Goal: Communication & Community: Answer question/provide support

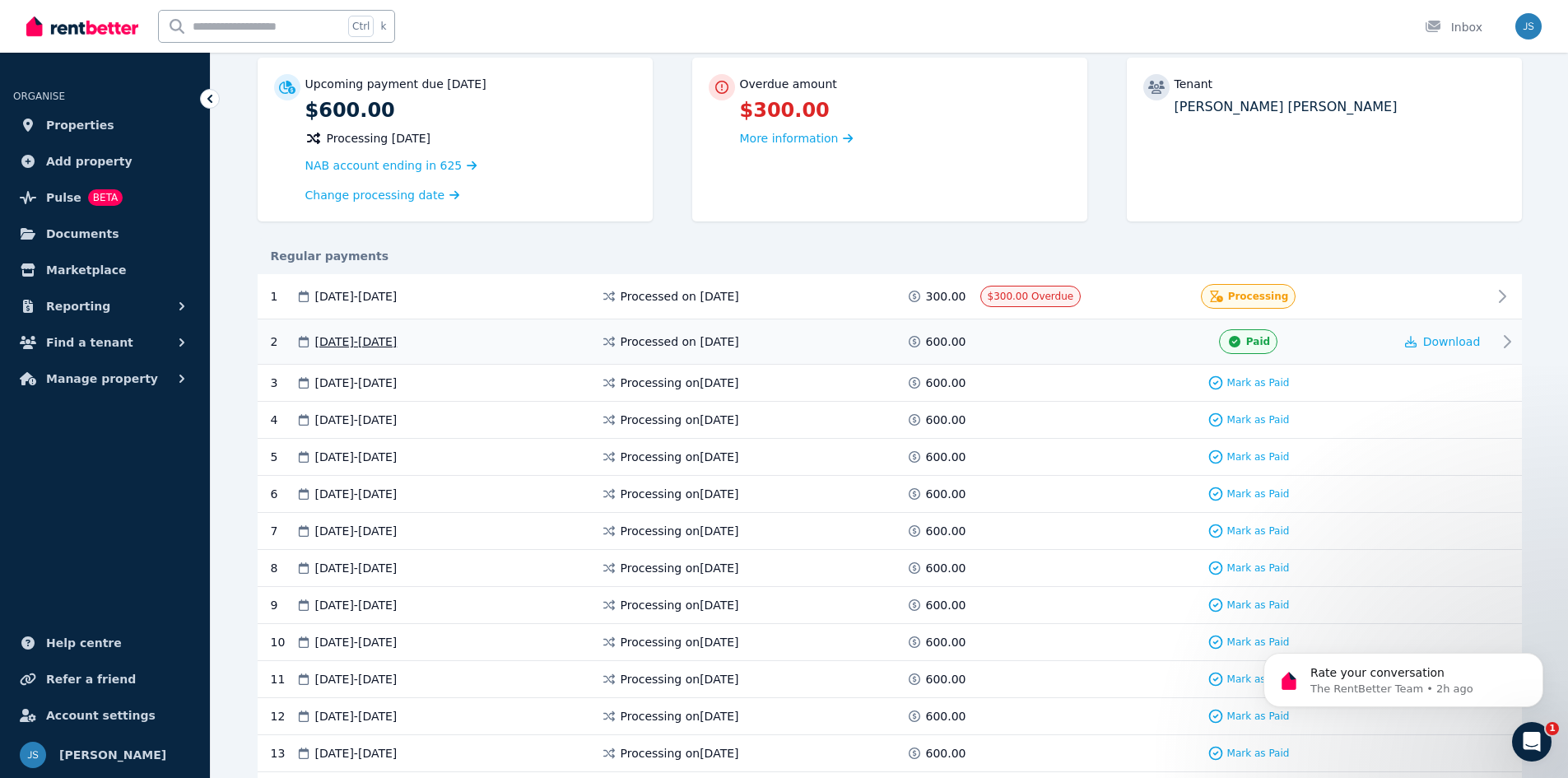
scroll to position [247, 0]
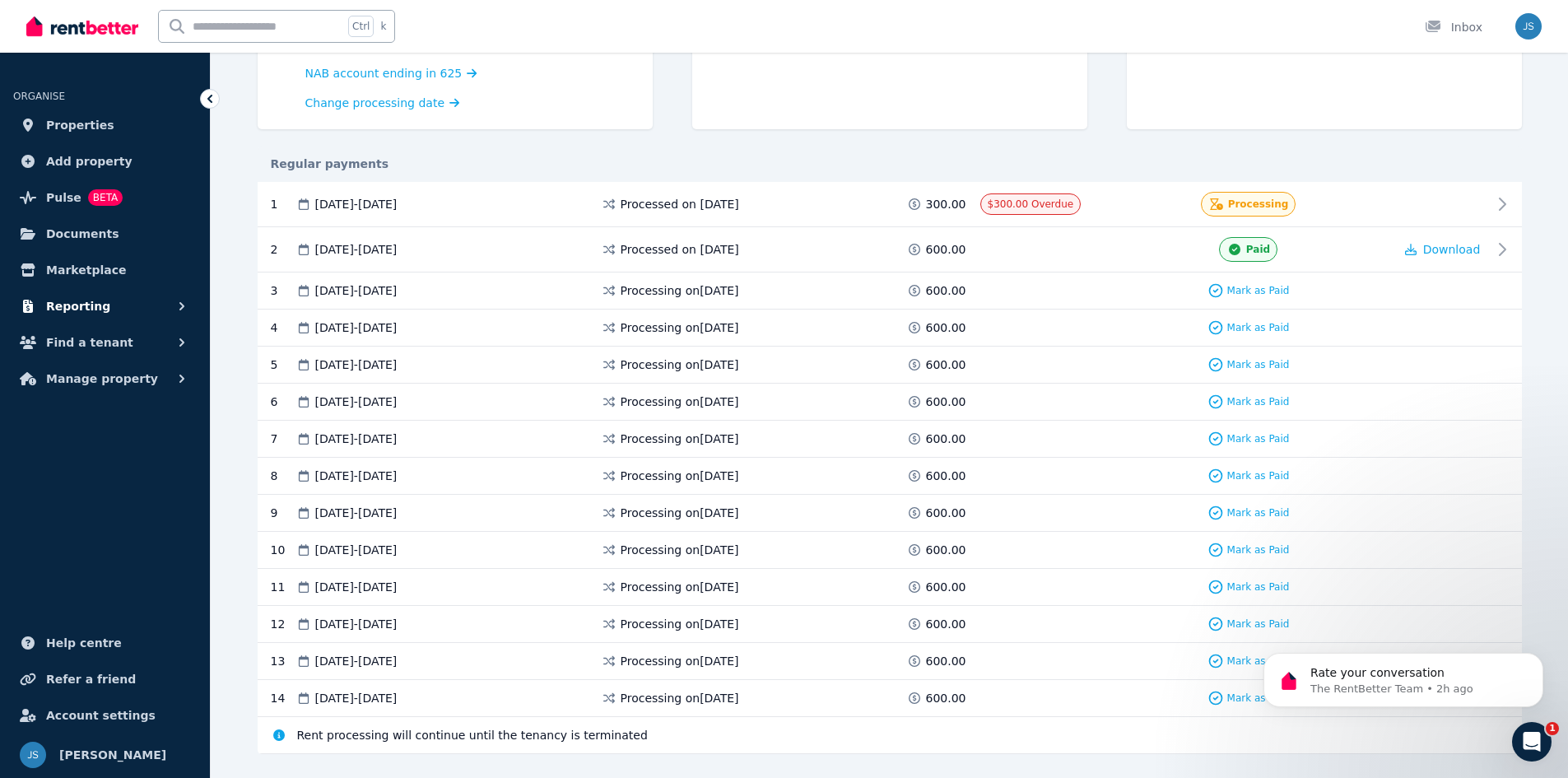
click at [96, 306] on span "Reporting" at bounding box center [78, 306] width 64 height 20
click at [115, 375] on span "Finance report" at bounding box center [127, 375] width 112 height 20
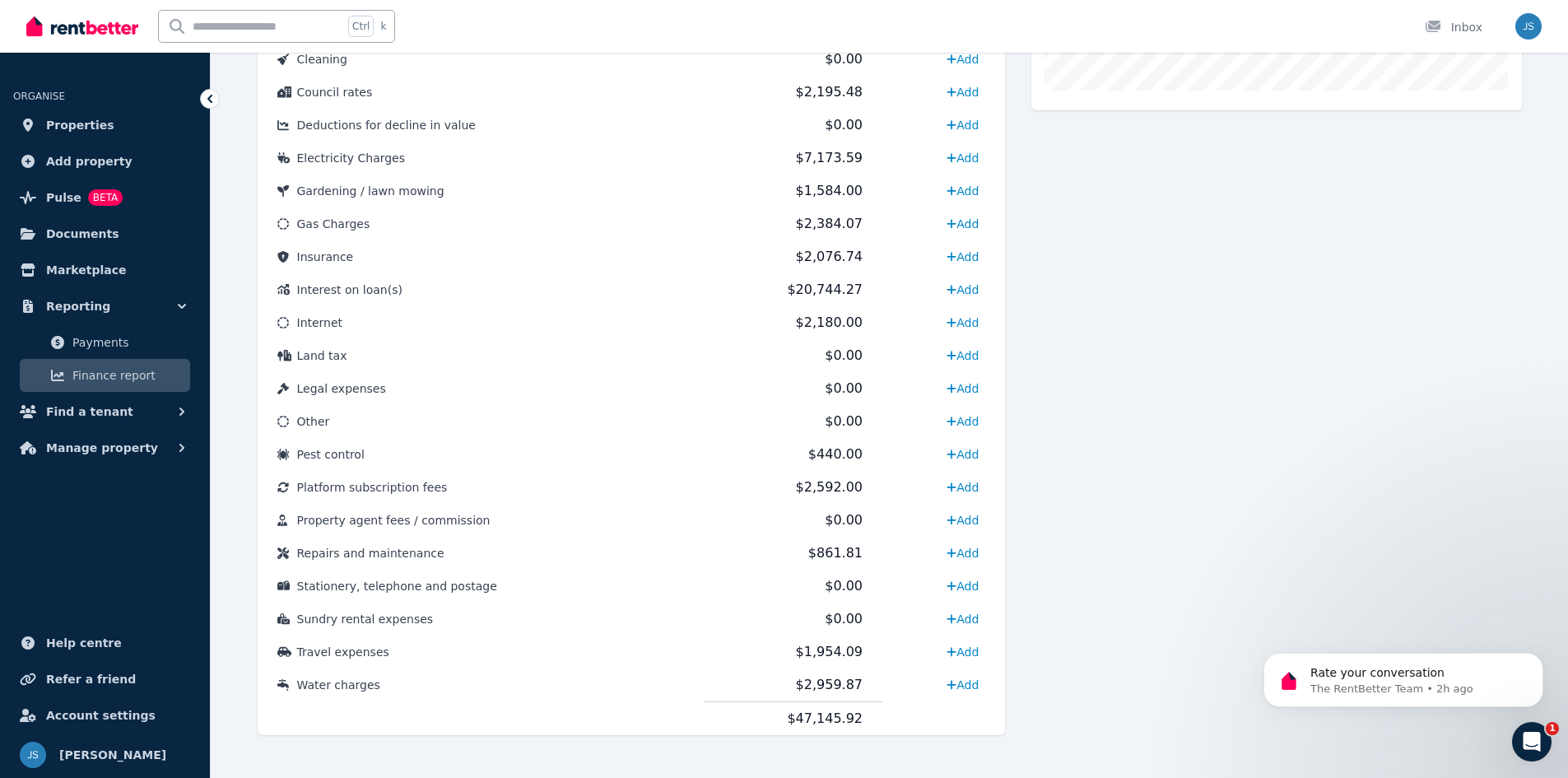
scroll to position [693, 0]
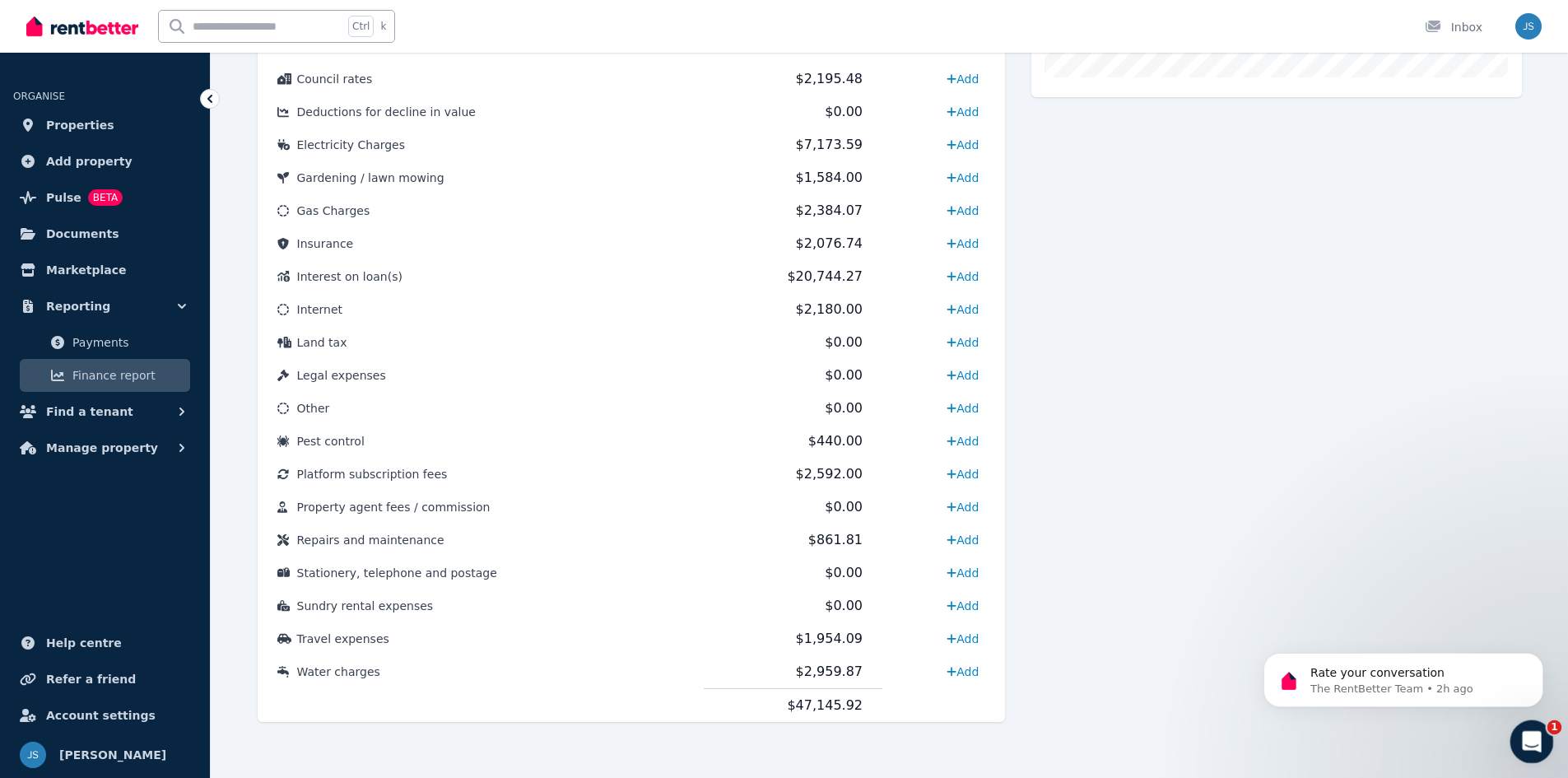
click at [1536, 747] on icon "Open Intercom Messenger" at bounding box center [1531, 740] width 28 height 28
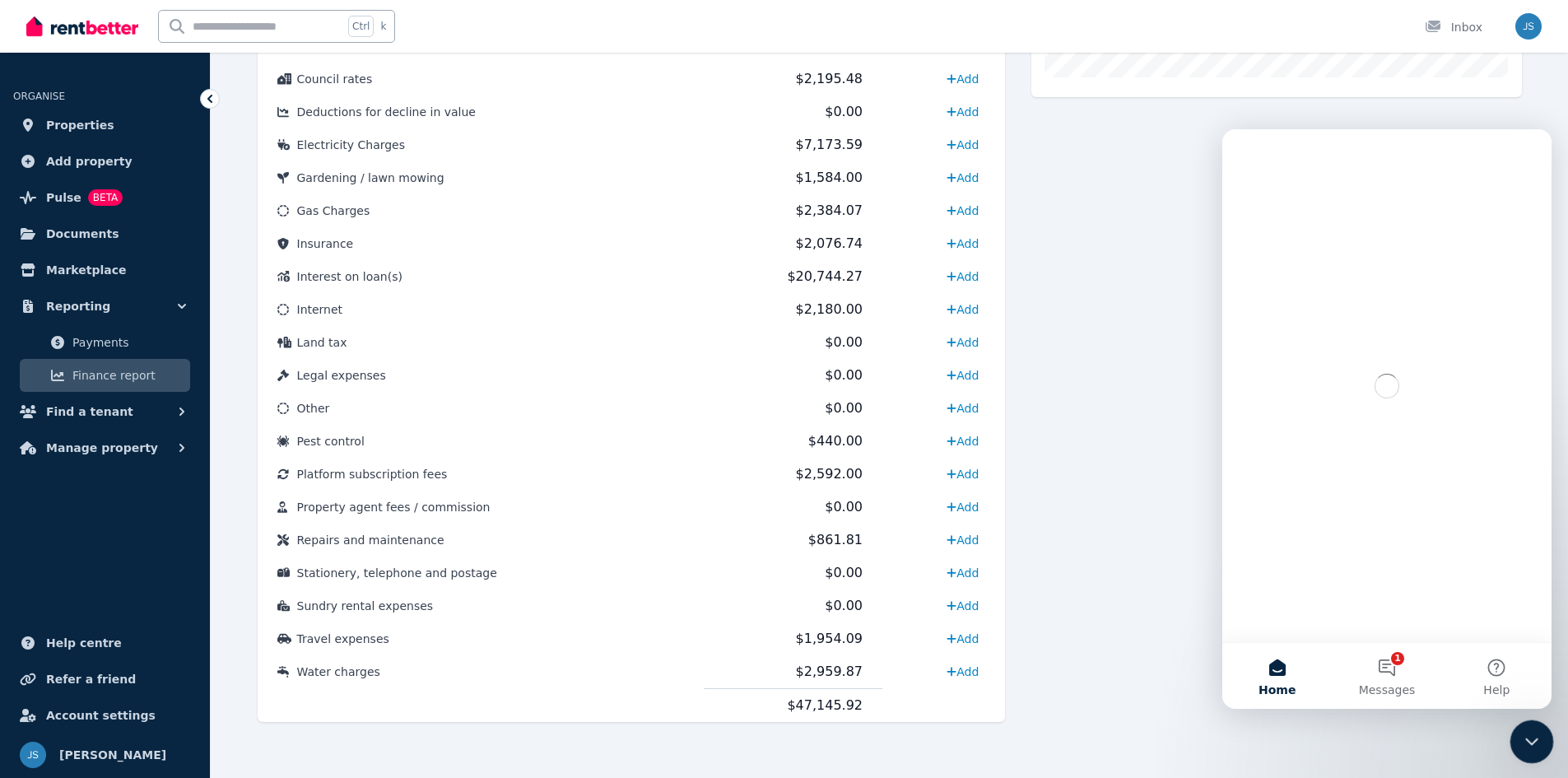
scroll to position [0, 0]
click at [1393, 673] on button "1 Messages" at bounding box center [1386, 676] width 110 height 66
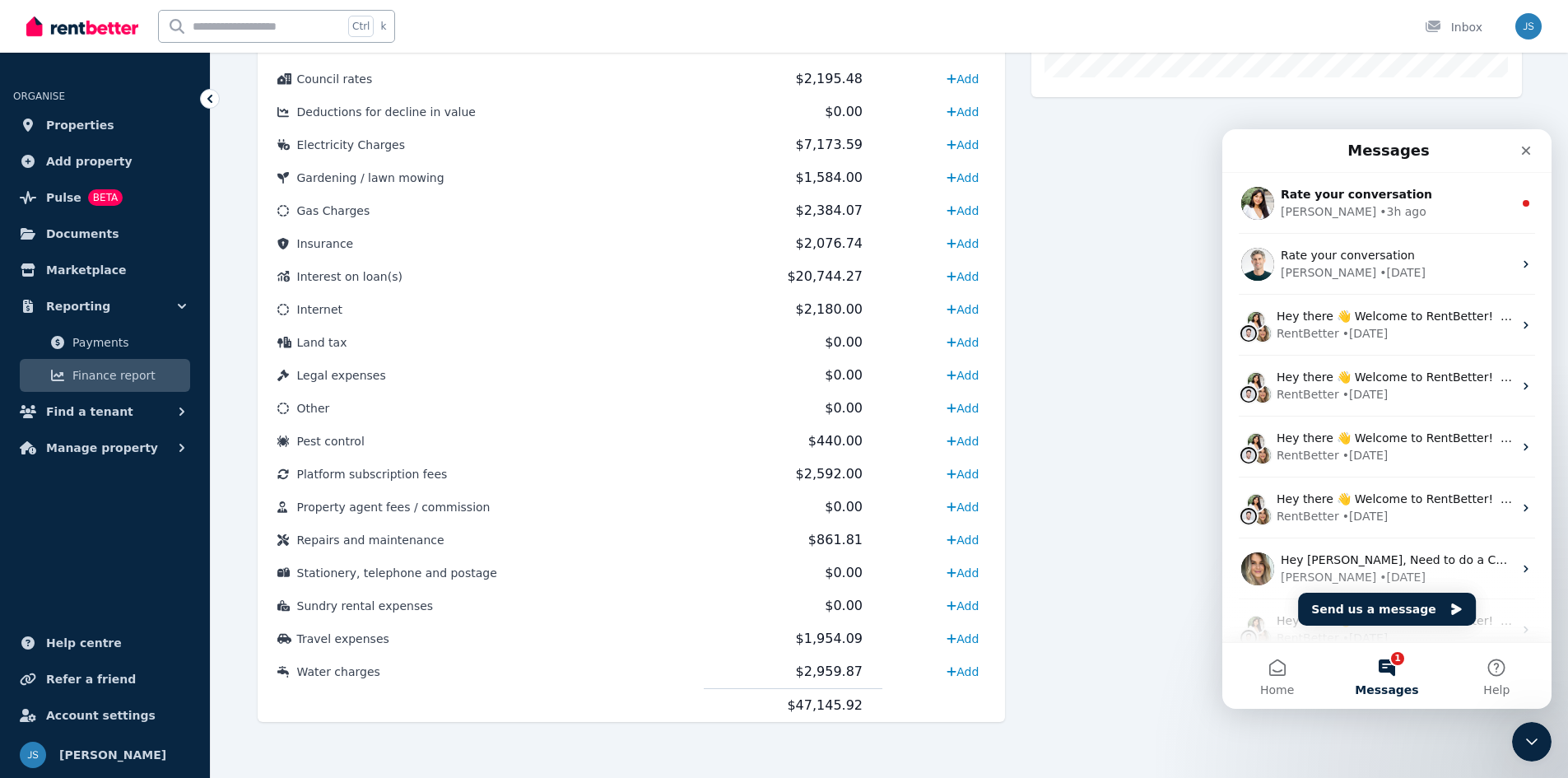
click at [1380, 217] on div "• 3h ago" at bounding box center [1403, 212] width 47 height 18
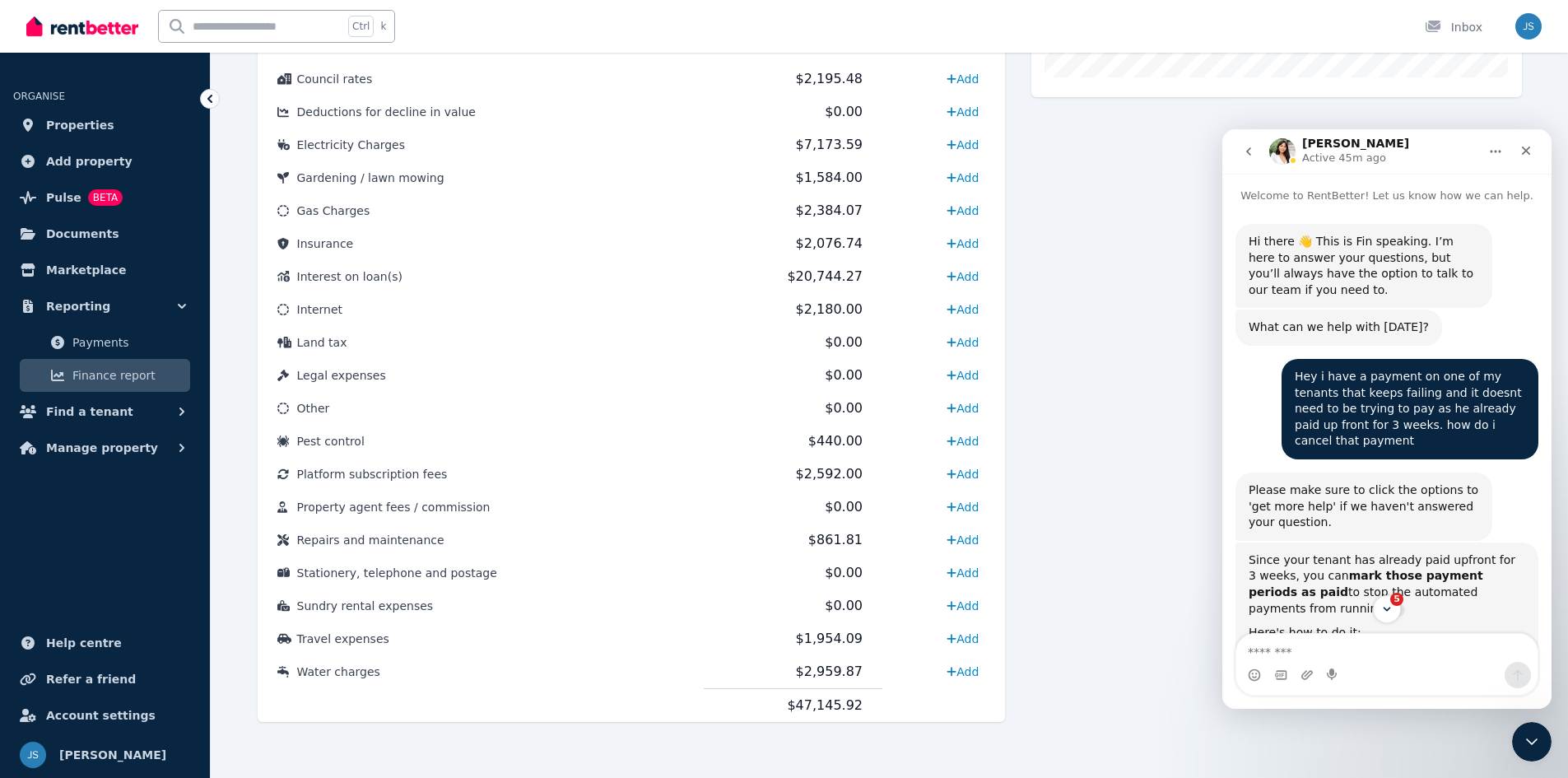
scroll to position [1480, 0]
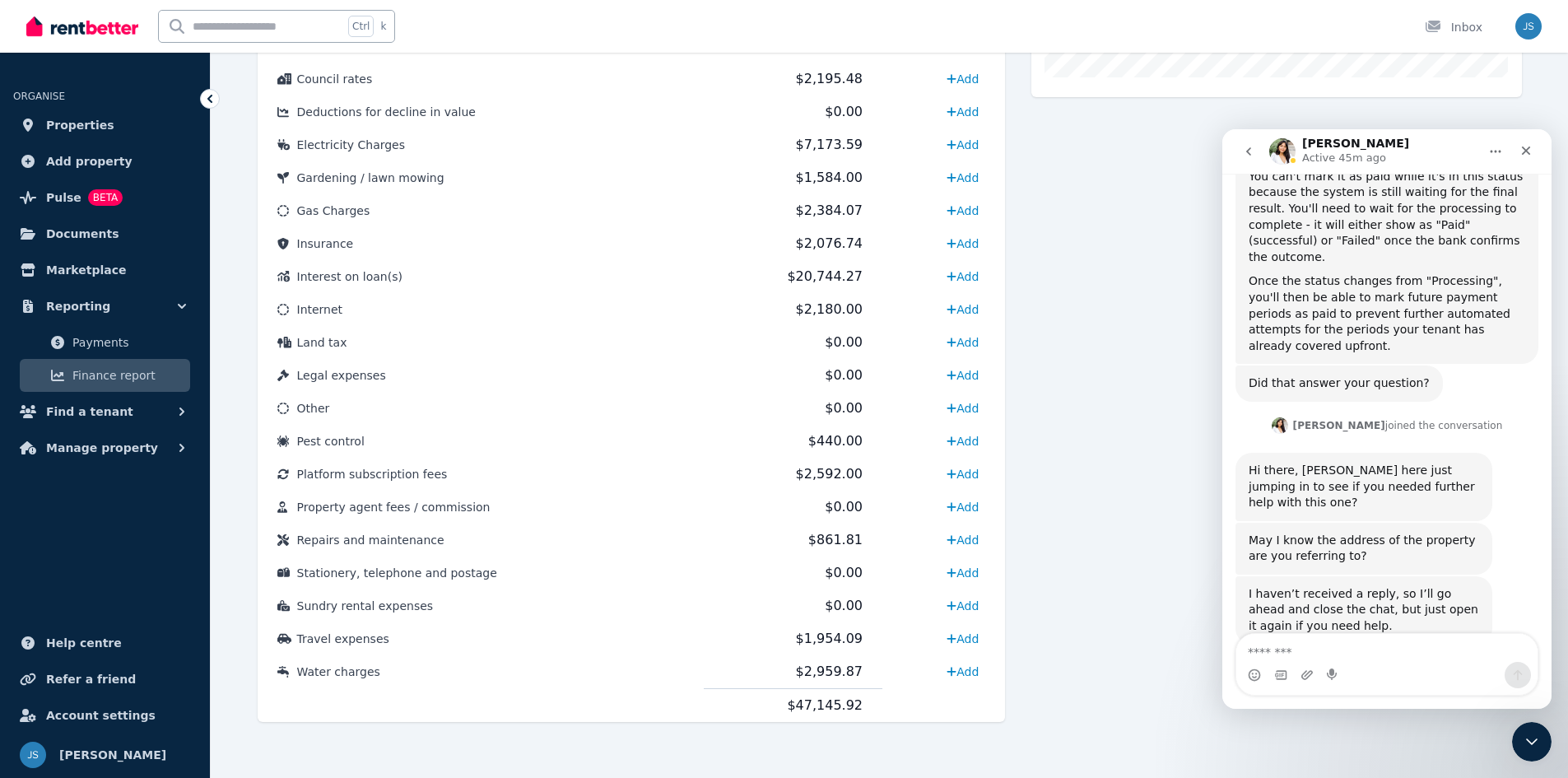
click at [1278, 149] on img "Intercom messenger" at bounding box center [1282, 151] width 27 height 27
click at [1304, 141] on h1 "[PERSON_NAME]" at bounding box center [1356, 143] width 107 height 13
click at [1288, 153] on img "Intercom messenger" at bounding box center [1282, 151] width 27 height 27
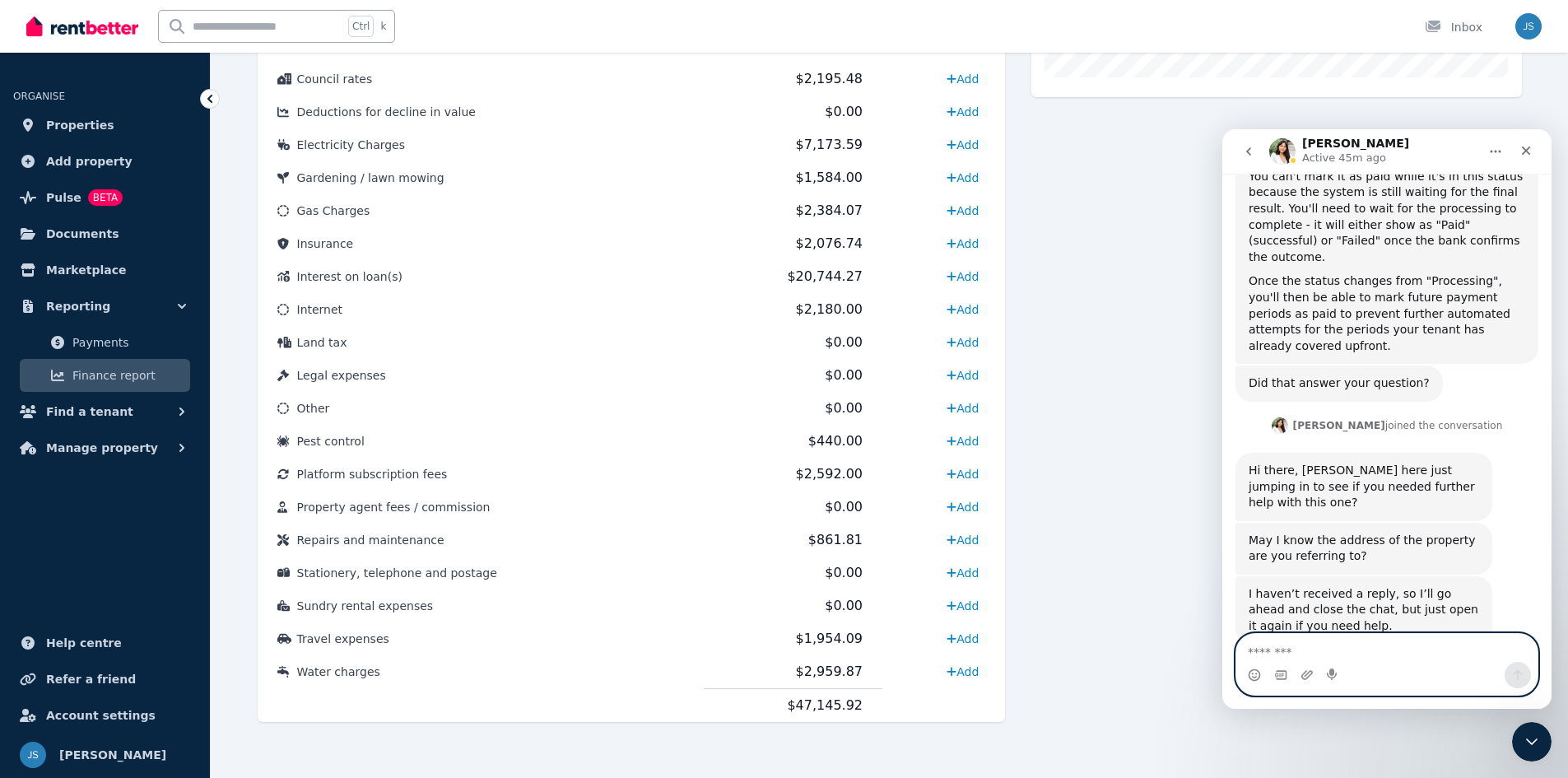
click at [1358, 648] on textarea "Message…" at bounding box center [1386, 648] width 301 height 28
type textarea "*"
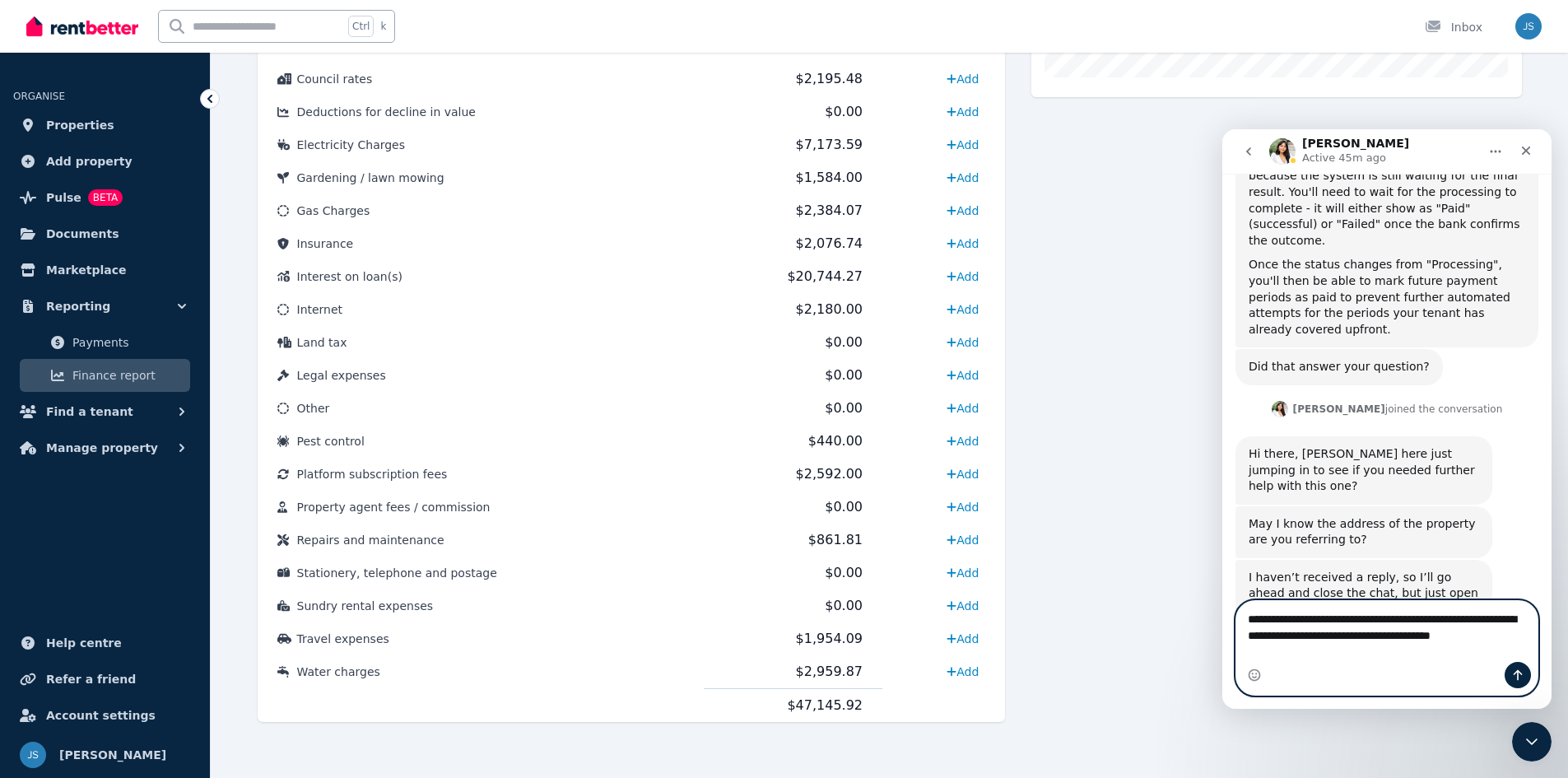
scroll to position [1513, 0]
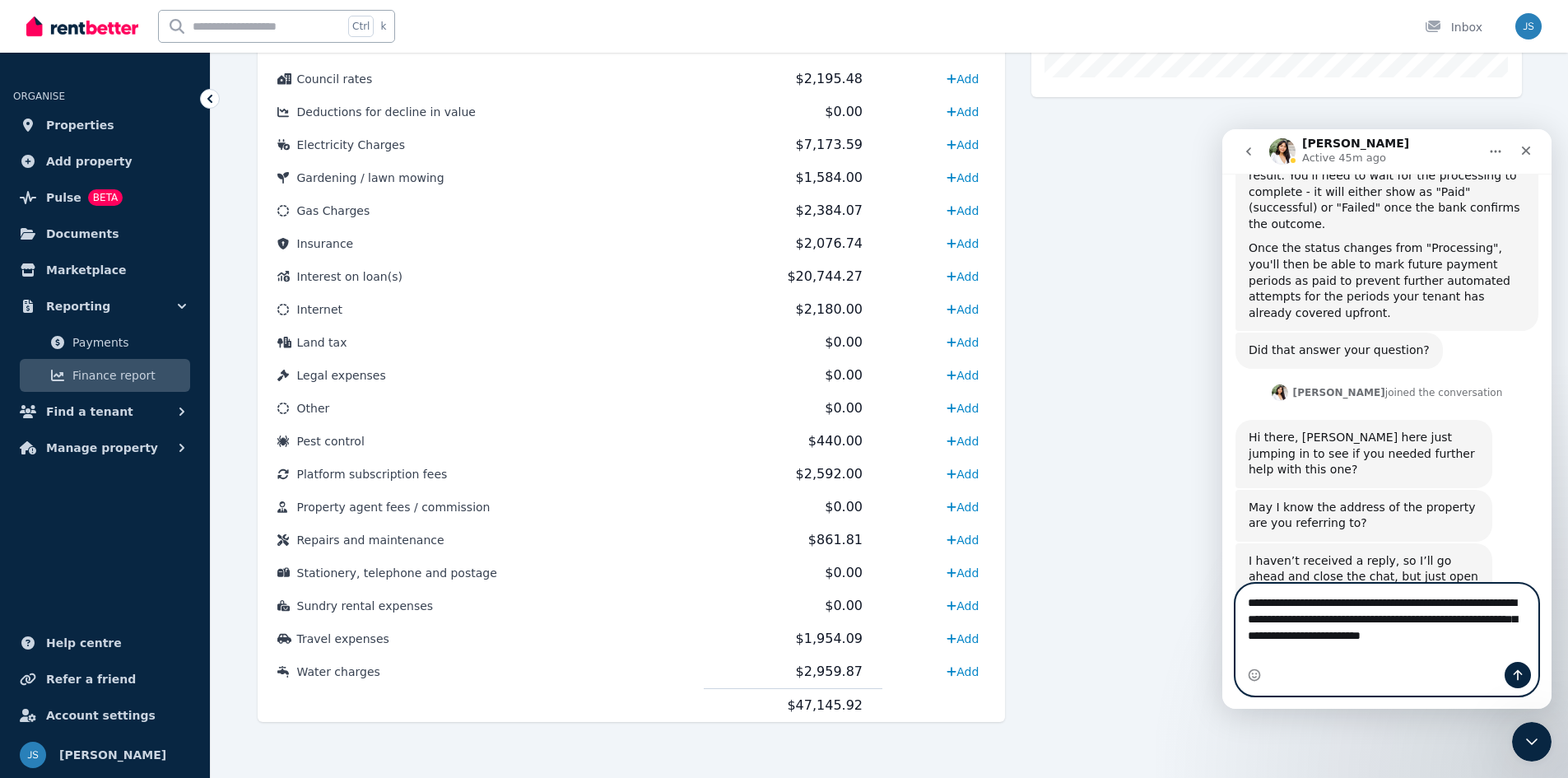
click at [1417, 646] on textarea "**********" at bounding box center [1386, 615] width 301 height 61
click at [1482, 622] on textarea "**********" at bounding box center [1386, 615] width 301 height 61
click at [1434, 622] on textarea "**********" at bounding box center [1386, 615] width 301 height 61
drag, startPoint x: 1434, startPoint y: 622, endPoint x: 1444, endPoint y: 641, distance: 21.5
click at [1454, 646] on textarea "**********" at bounding box center [1386, 615] width 301 height 61
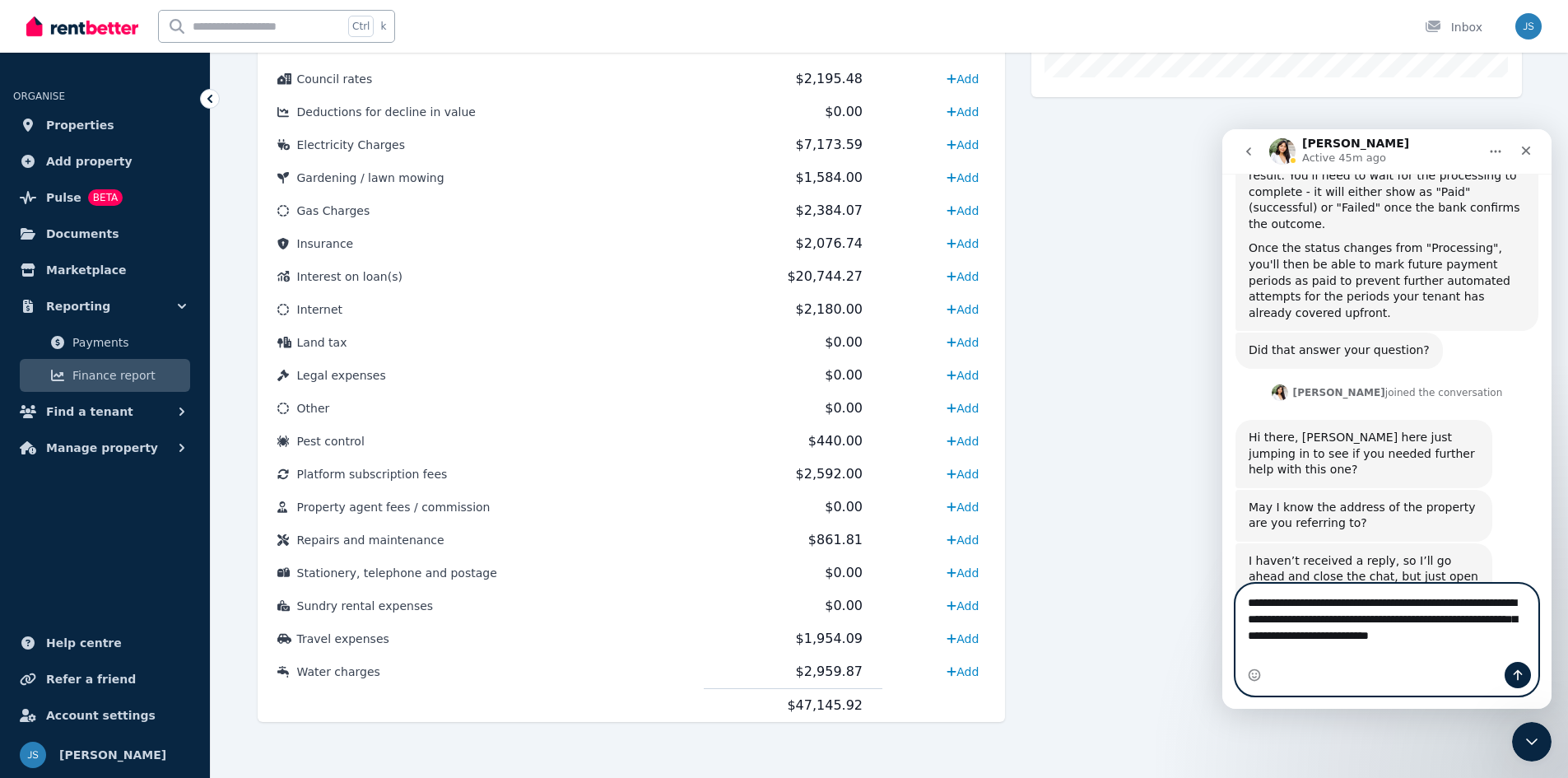
click at [1435, 621] on textarea "**********" at bounding box center [1386, 615] width 301 height 61
type textarea "**********"
click at [1513, 666] on button "Send a message…" at bounding box center [1518, 675] width 27 height 27
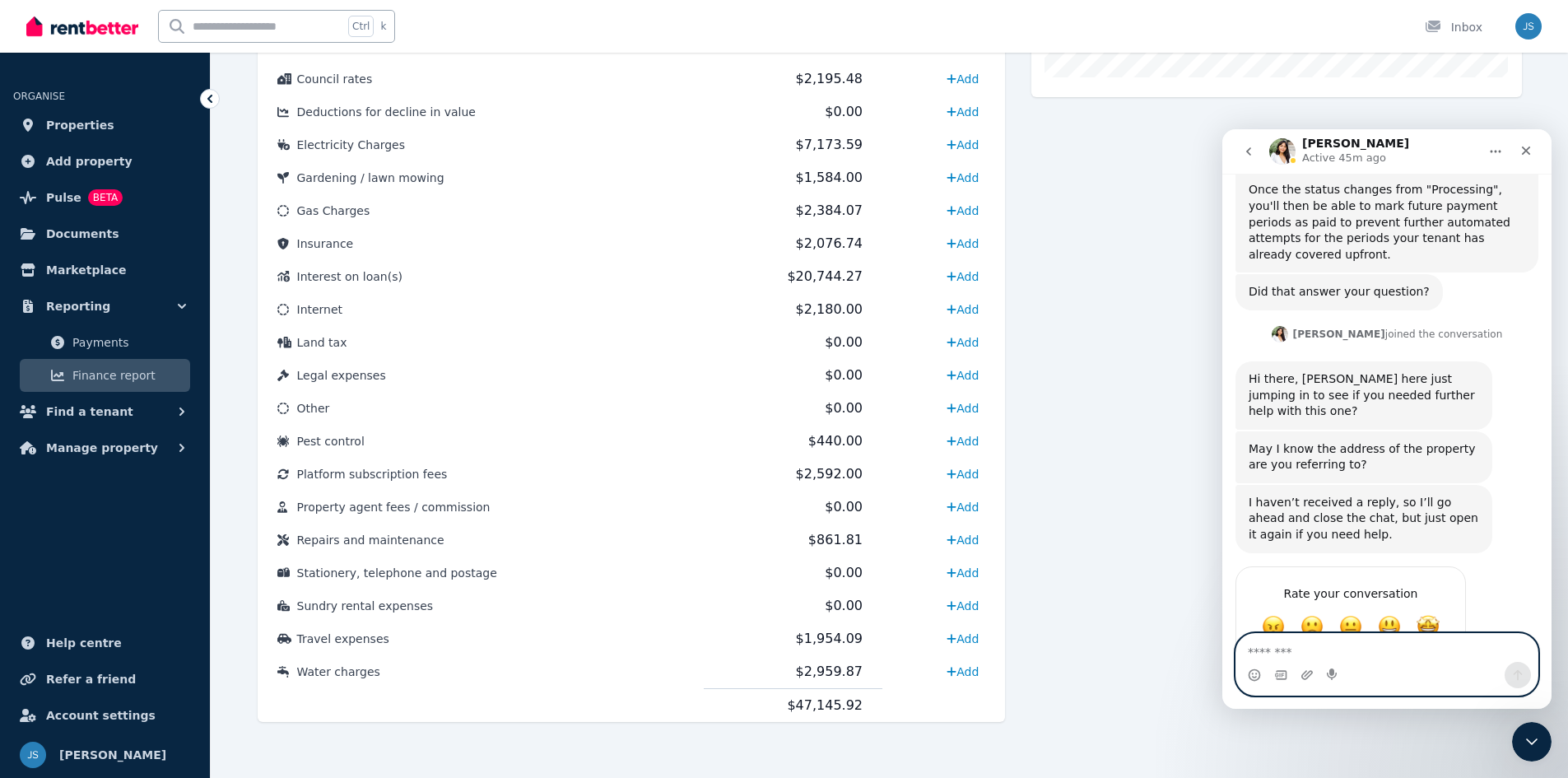
scroll to position [1577, 0]
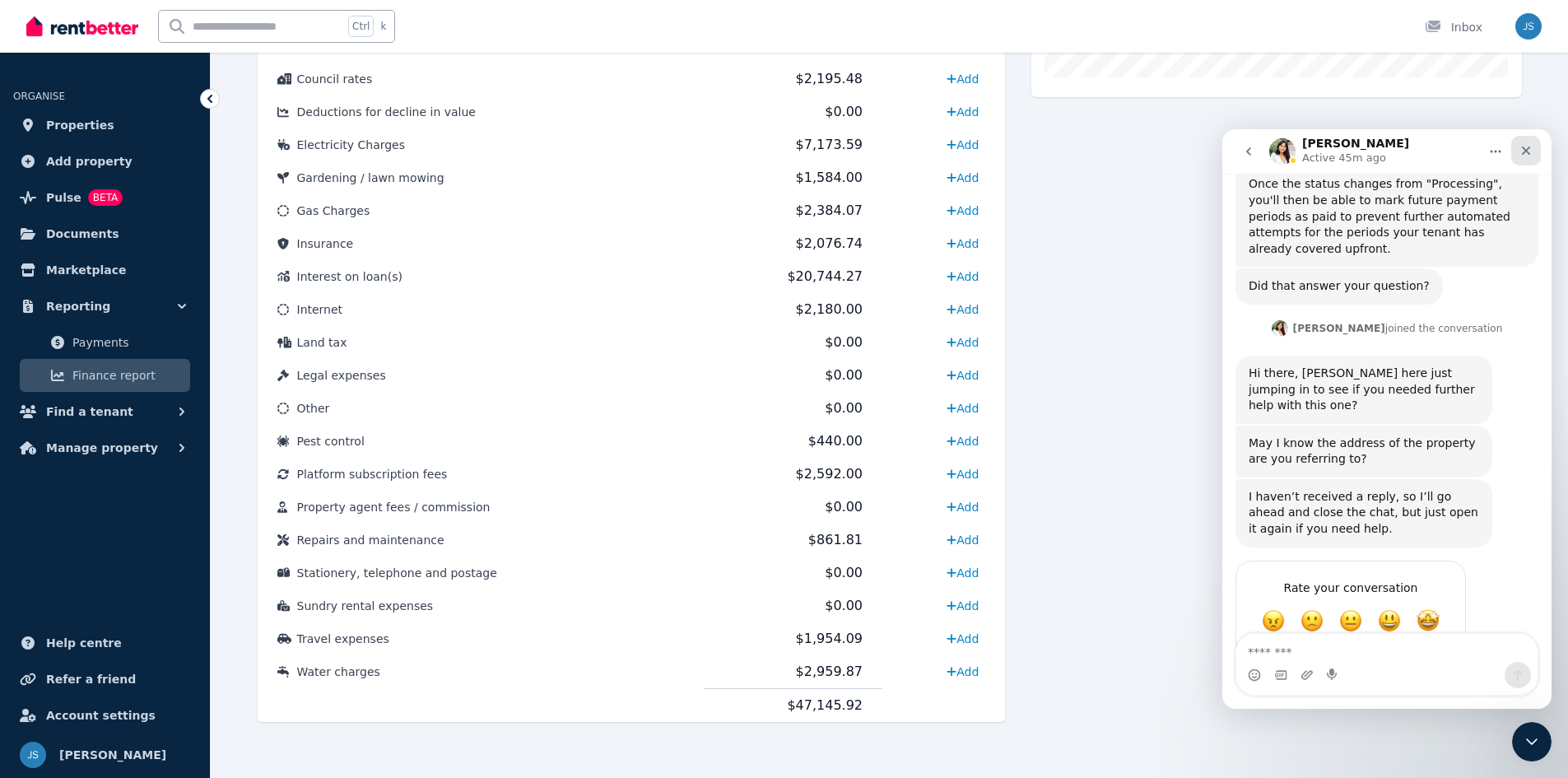
click at [1526, 149] on icon "Close" at bounding box center [1526, 150] width 9 height 9
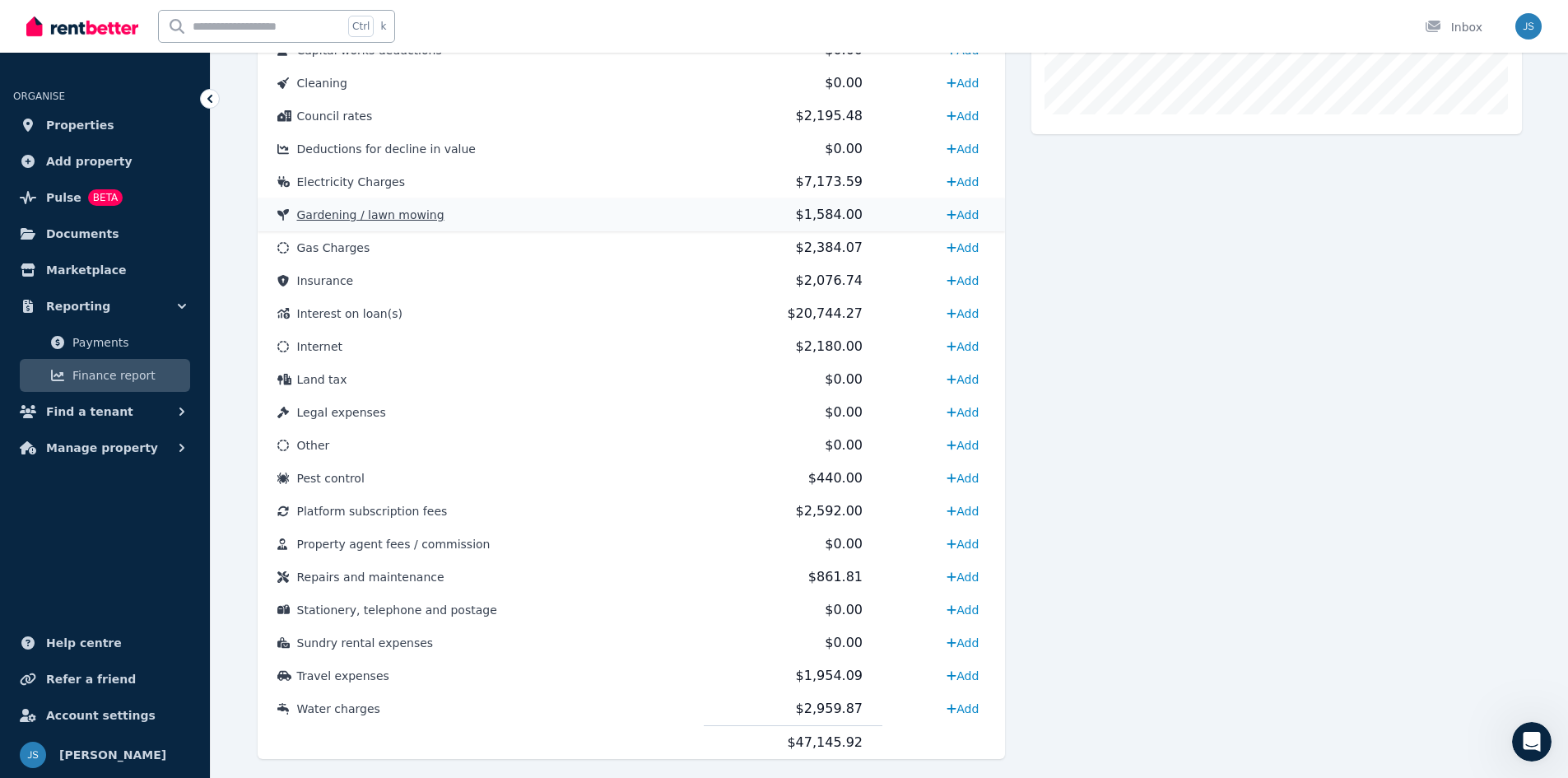
scroll to position [693, 0]
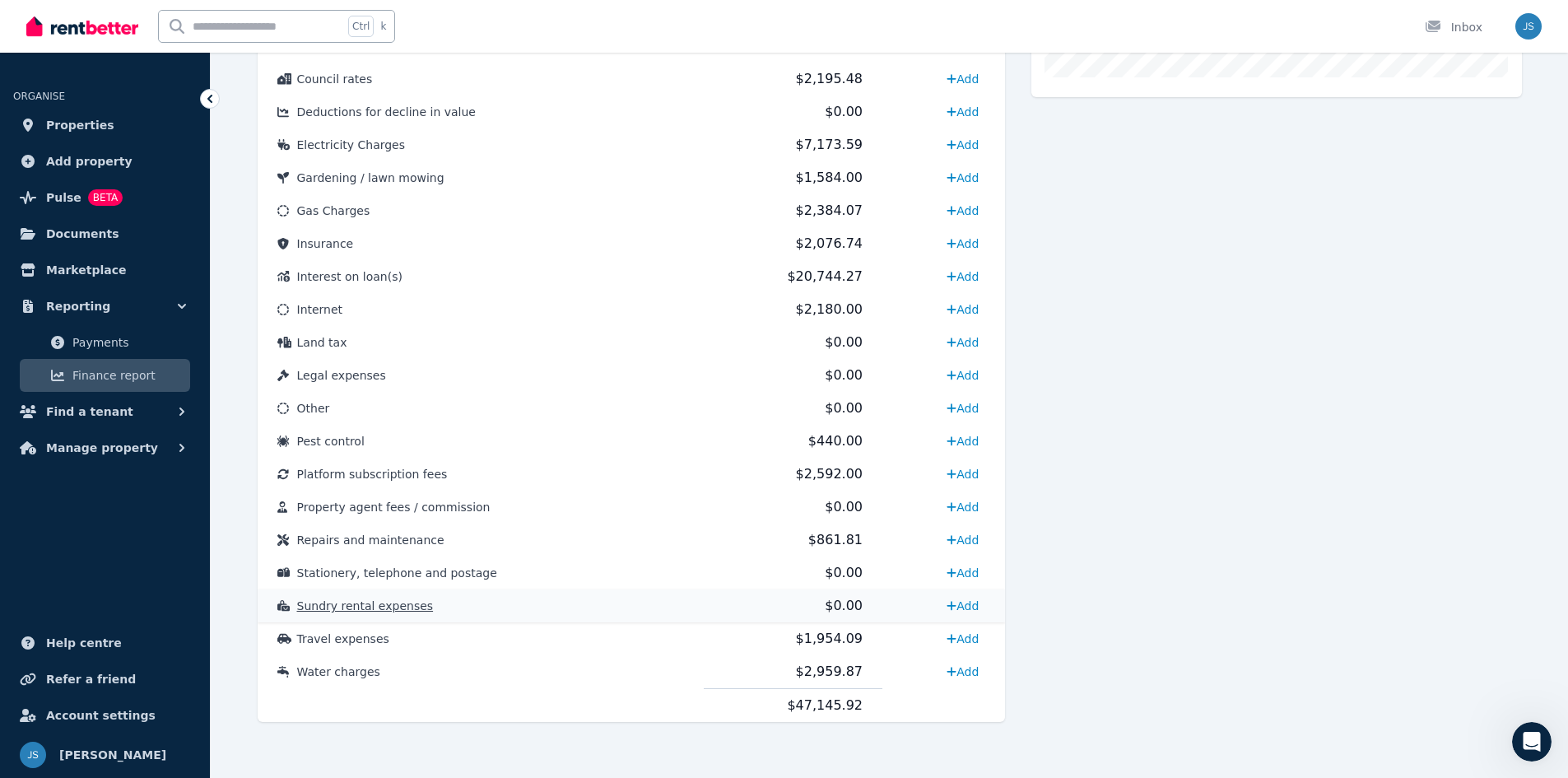
click at [315, 608] on span "Sundry rental expenses" at bounding box center [365, 605] width 136 height 13
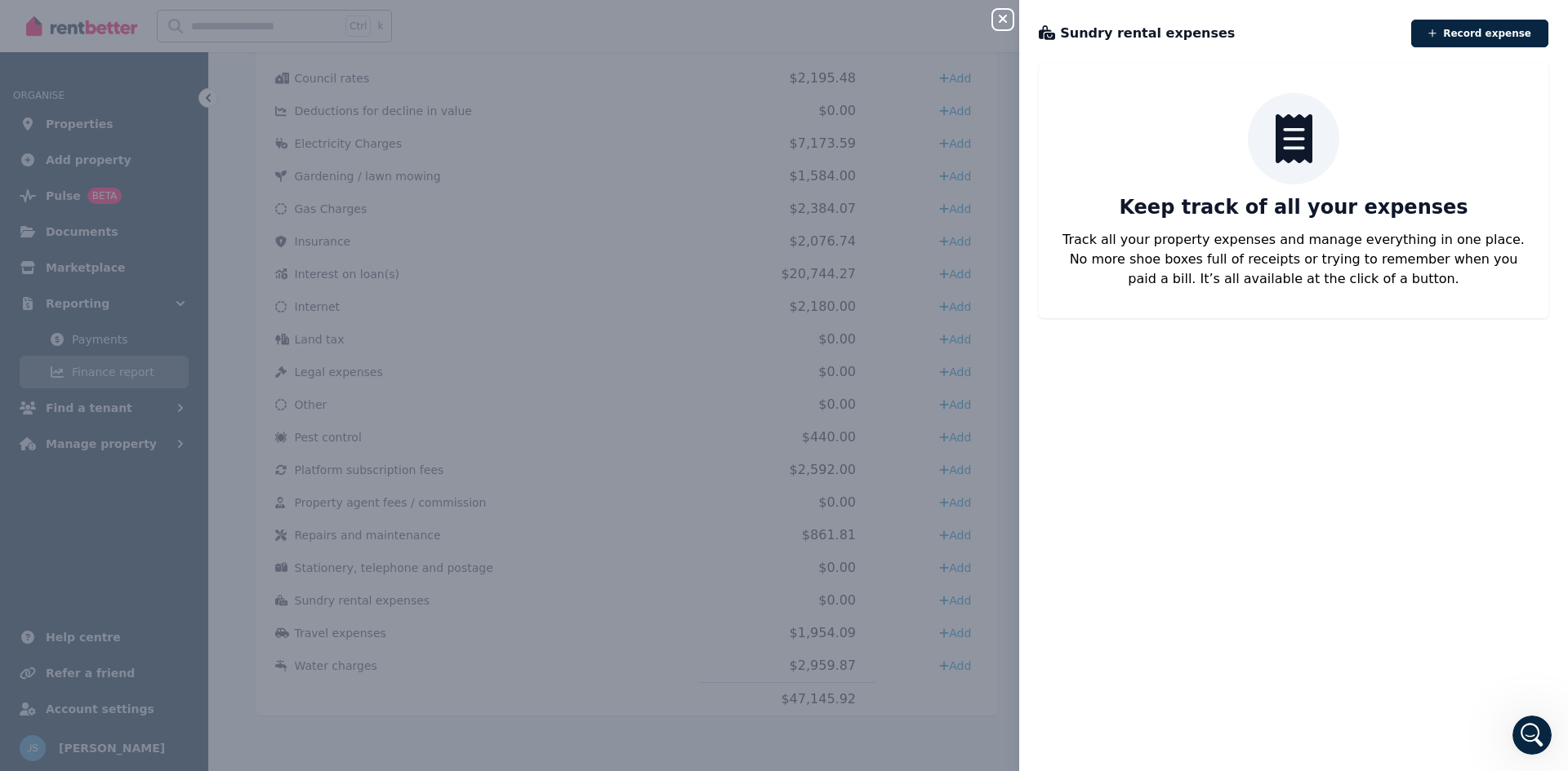
click at [998, 11] on button "Close panel" at bounding box center [1002, 20] width 20 height 20
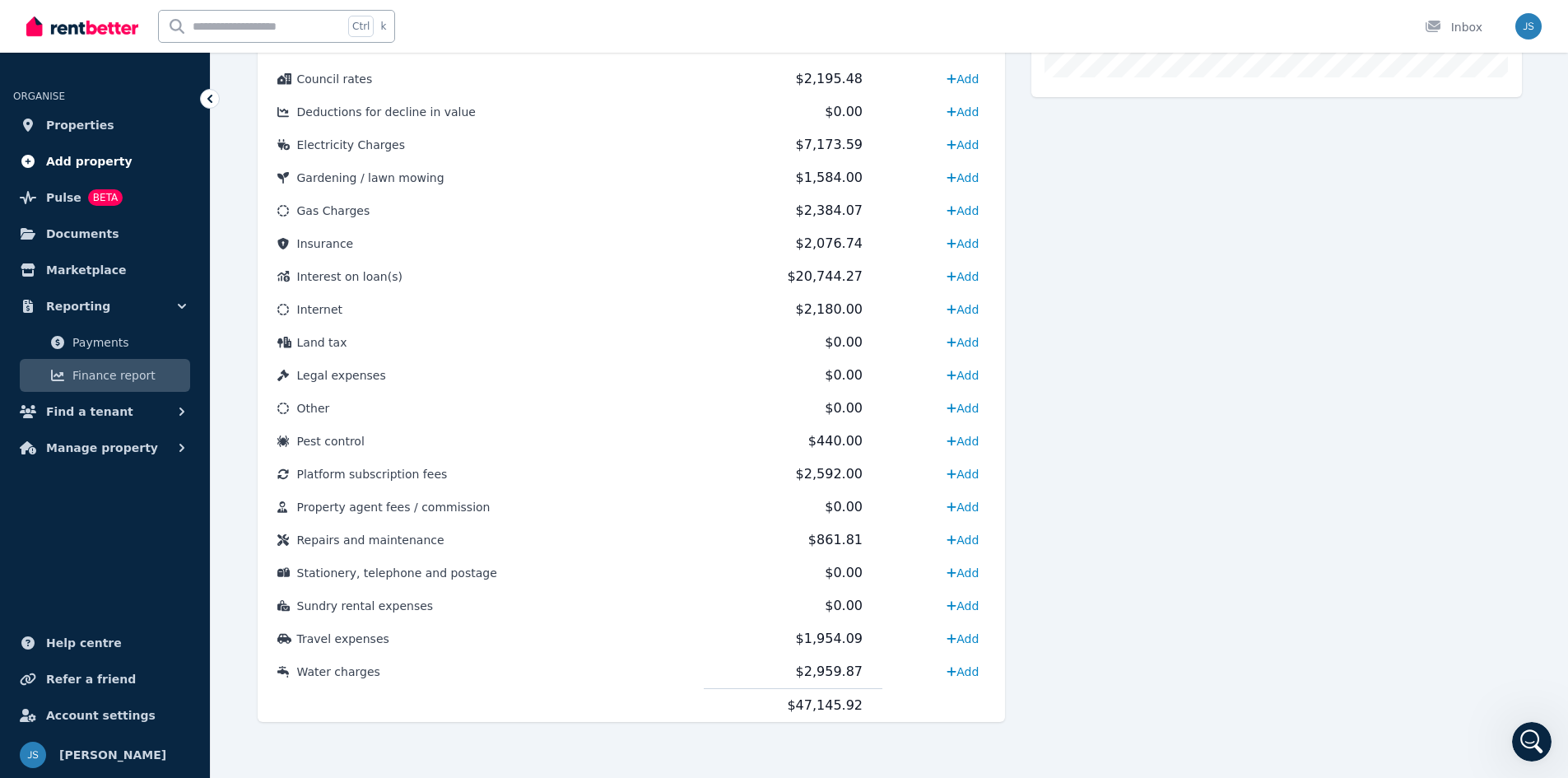
click at [126, 160] on link "Add property" at bounding box center [105, 161] width 184 height 33
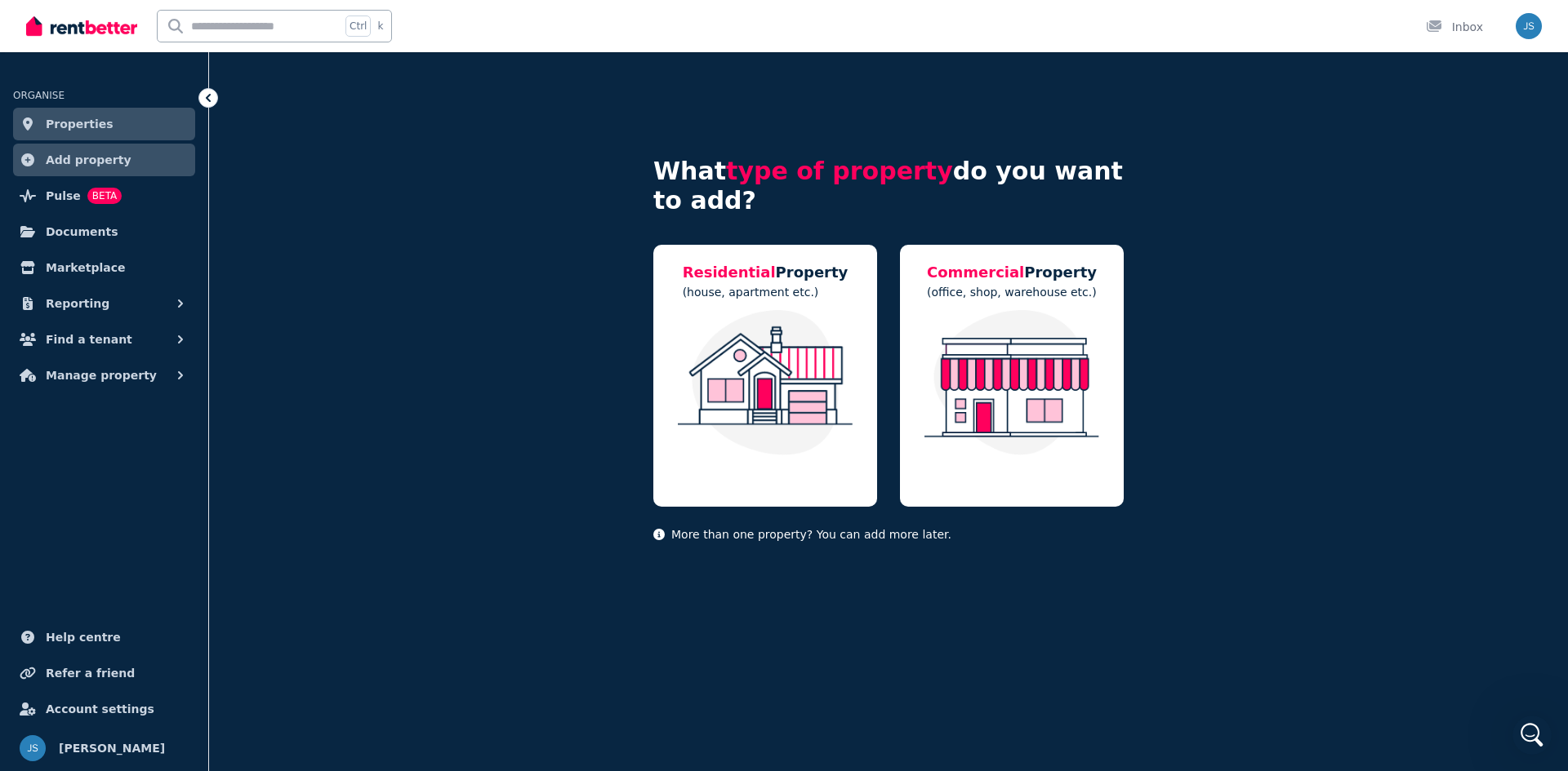
click at [135, 130] on link "Properties" at bounding box center [104, 123] width 182 height 32
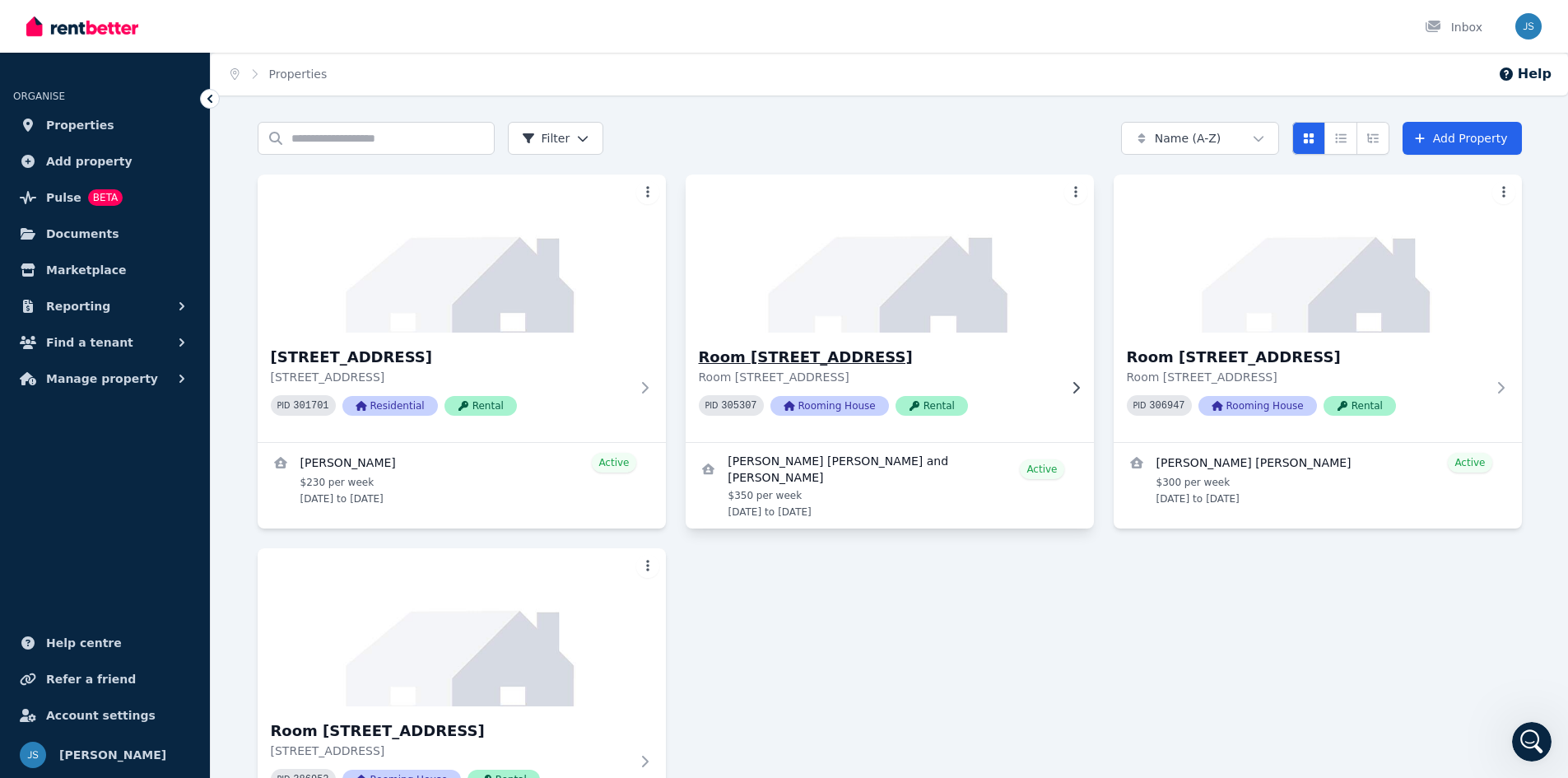
click at [878, 314] on img at bounding box center [889, 254] width 429 height 167
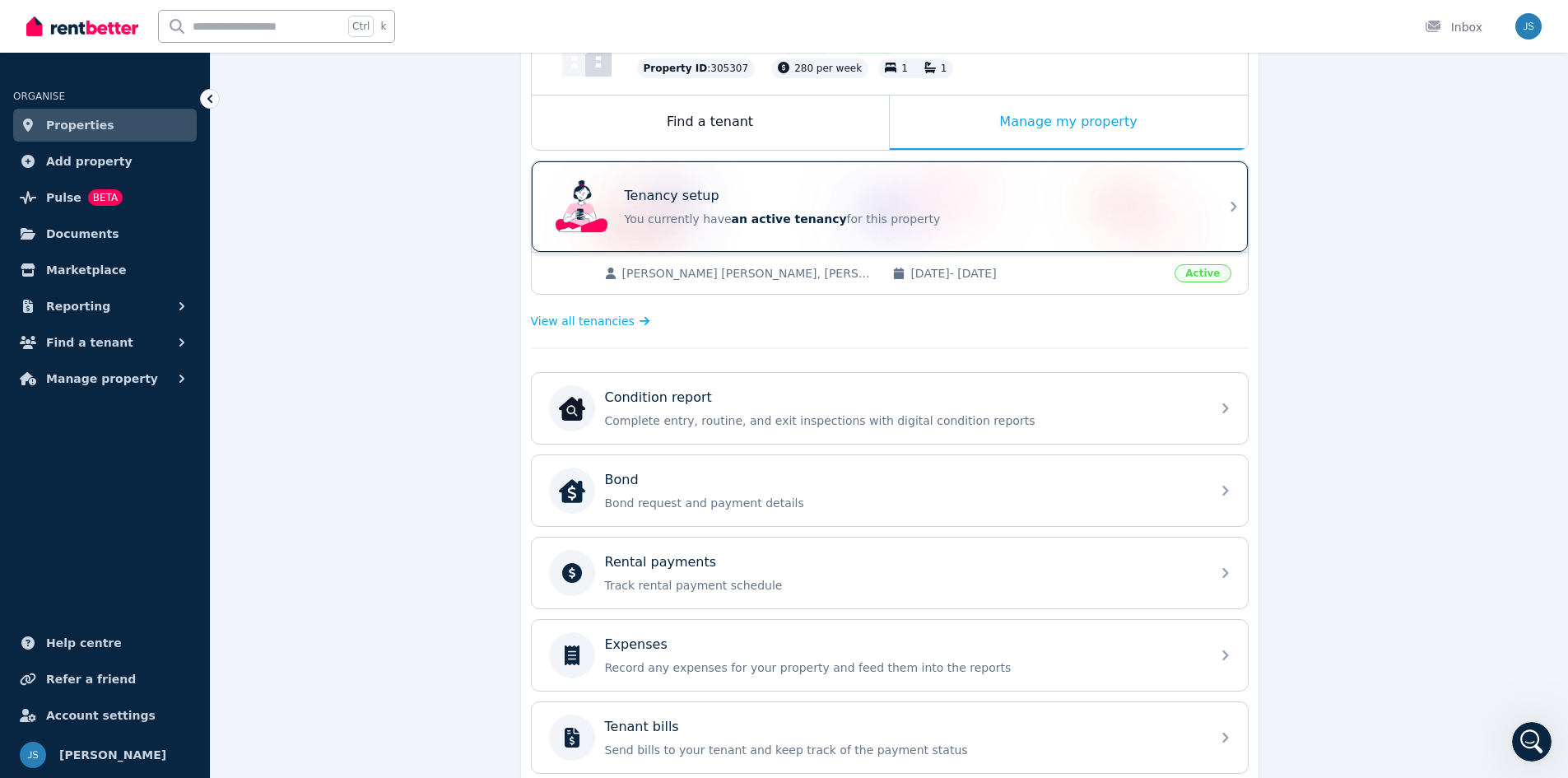
scroll to position [247, 0]
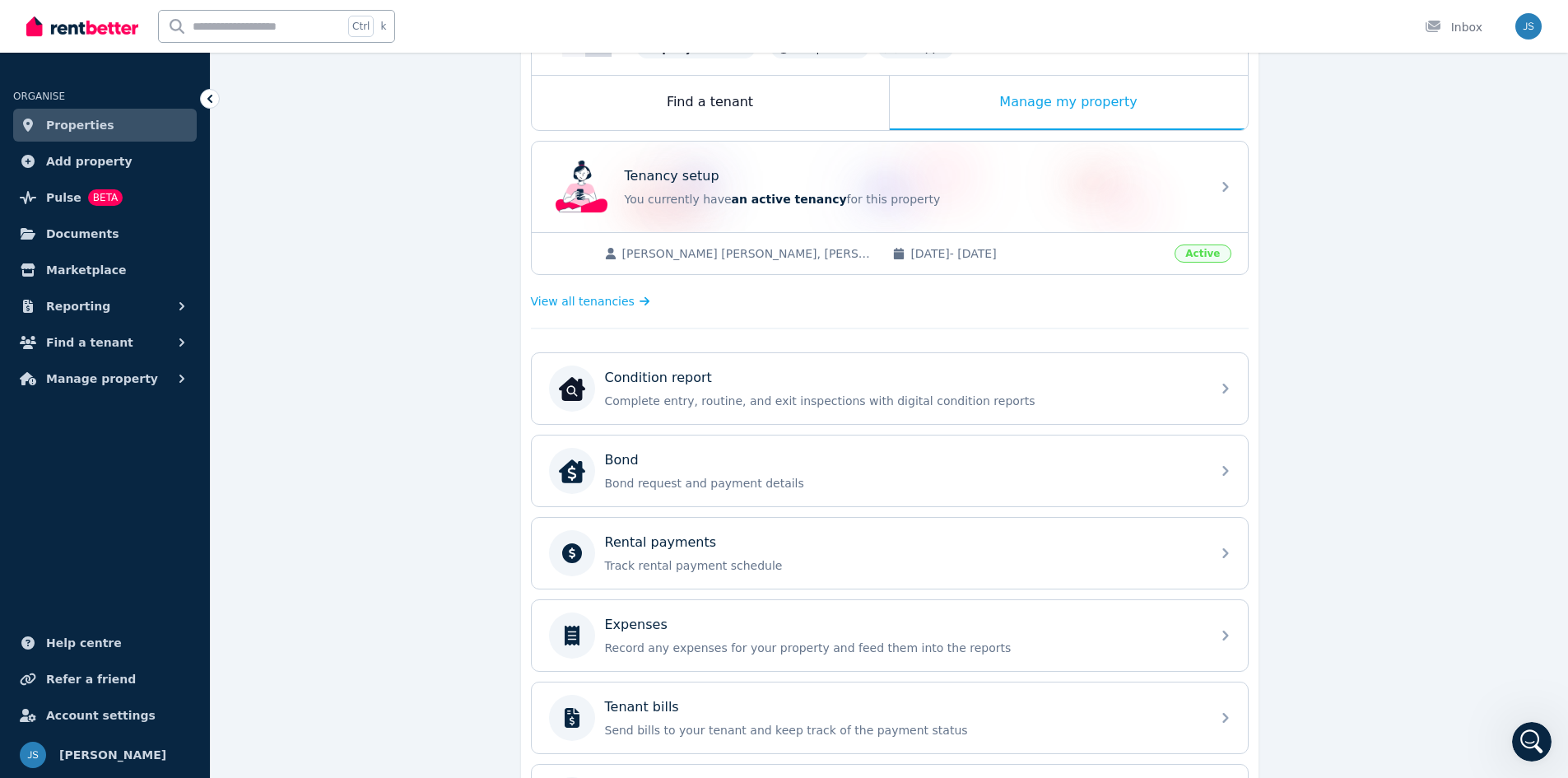
click at [1032, 256] on span "[DATE] - [DATE]" at bounding box center [1038, 254] width 255 height 17
click at [1026, 257] on span "[DATE] - [DATE]" at bounding box center [1038, 254] width 255 height 17
